Goal: Check status: Check status

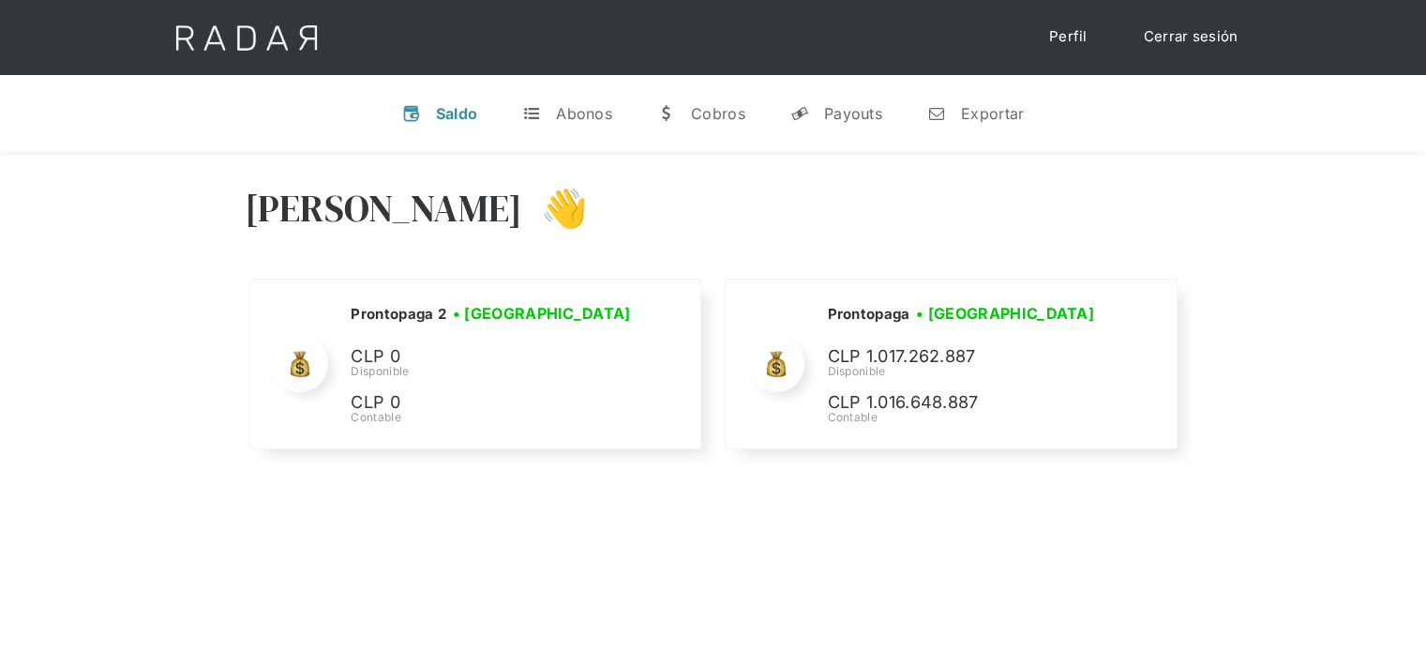
select select "prontopaga"
click at [825, 123] on link "y Payouts" at bounding box center [836, 113] width 122 height 49
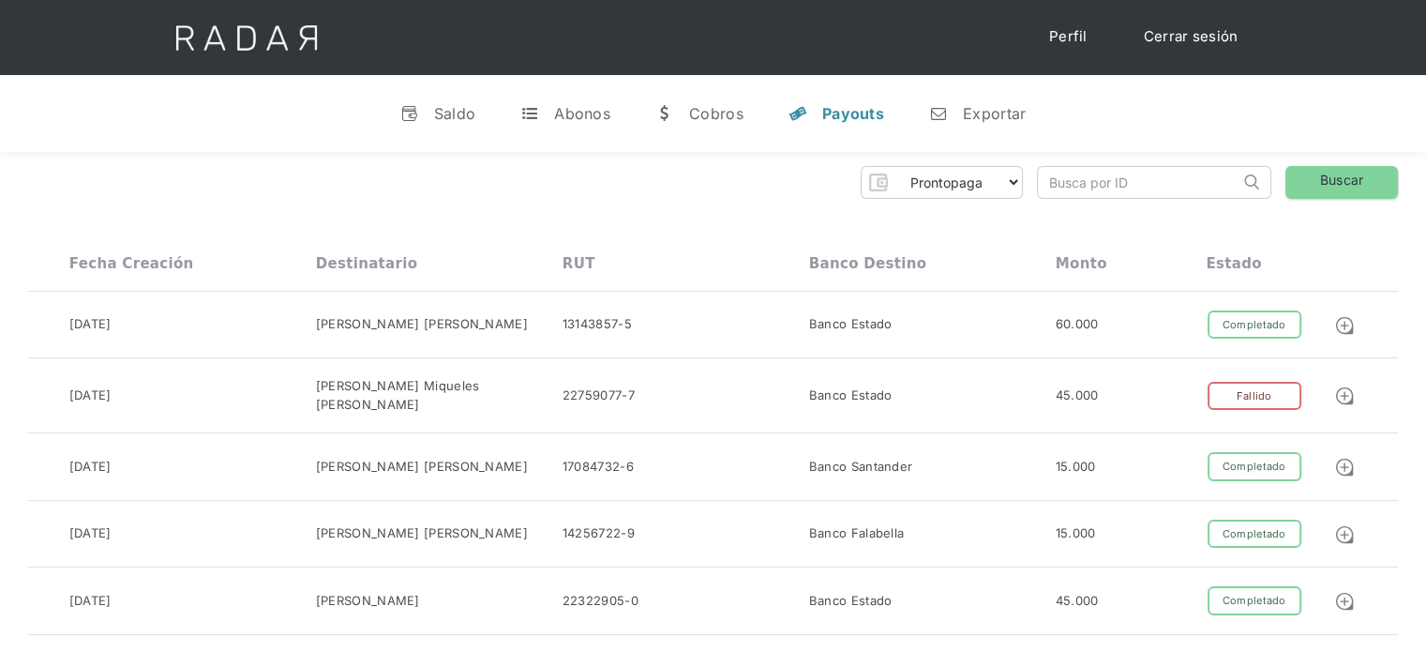
click at [1076, 191] on input "search" at bounding box center [1139, 182] width 202 height 31
paste input "f25da7a0-7db2-4463-b465-af48ab5680e9"
drag, startPoint x: 1073, startPoint y: 178, endPoint x: 1018, endPoint y: 184, distance: 54.7
click at [1018, 184] on div "Prontopaga Prontopaga 2 Thank you! Your submission has been received! Oops! Som…" at bounding box center [713, 182] width 1370 height 33
click at [1053, 182] on input "f25da7a0-7db2-4463-b465-af48ab5680e9" at bounding box center [1139, 182] width 202 height 31
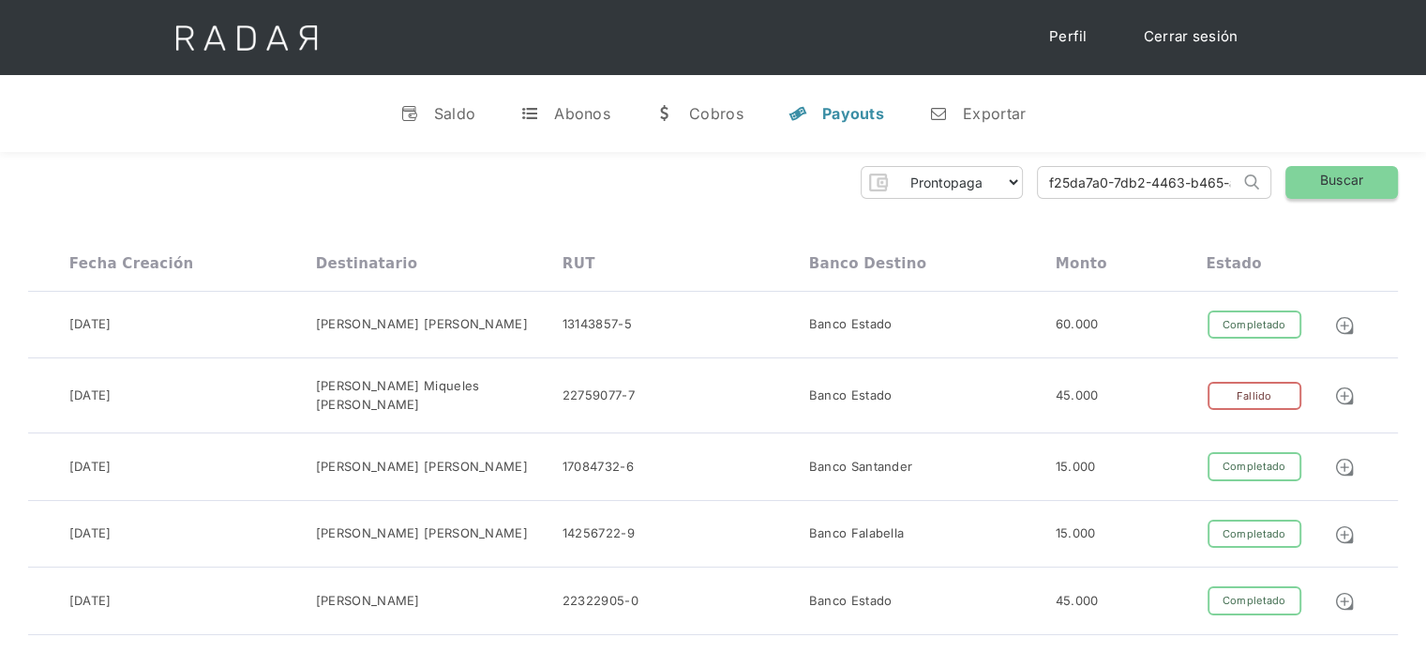
type input "f25da7a0-7db2-4463-b465-af48ab5680e9"
click at [1364, 174] on link "Buscar" at bounding box center [1342, 182] width 113 height 33
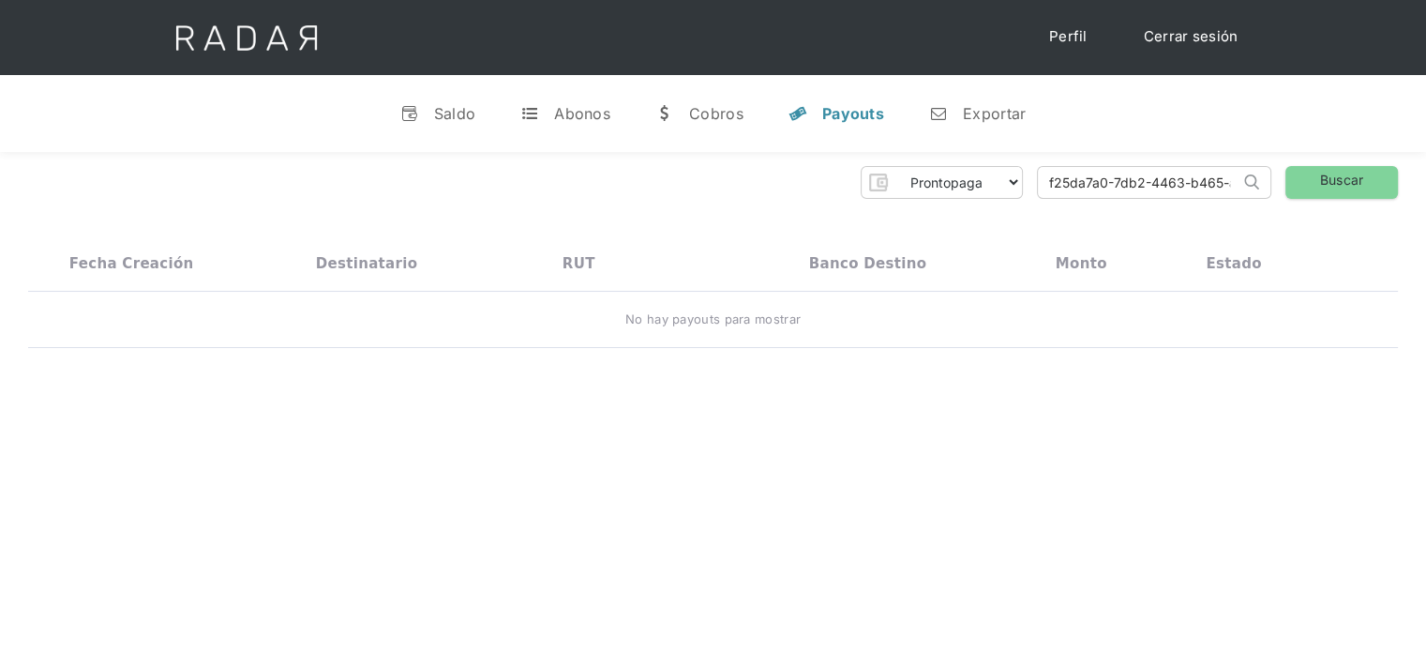
click at [1194, 42] on link "Cerrar sesión" at bounding box center [1191, 37] width 132 height 37
